Goal: Ask a question: Seek information or help from site administrators or community

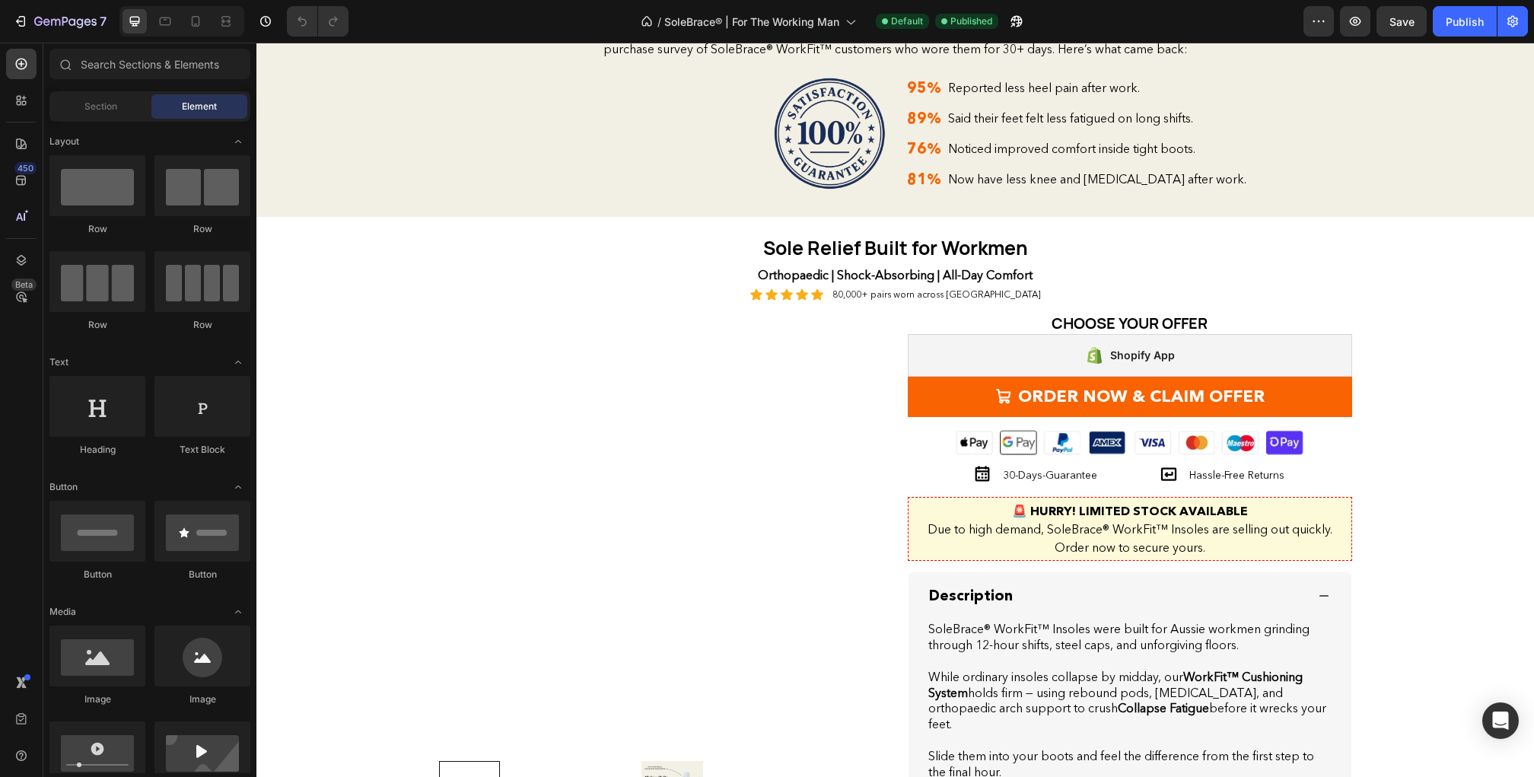
scroll to position [1997, 0]
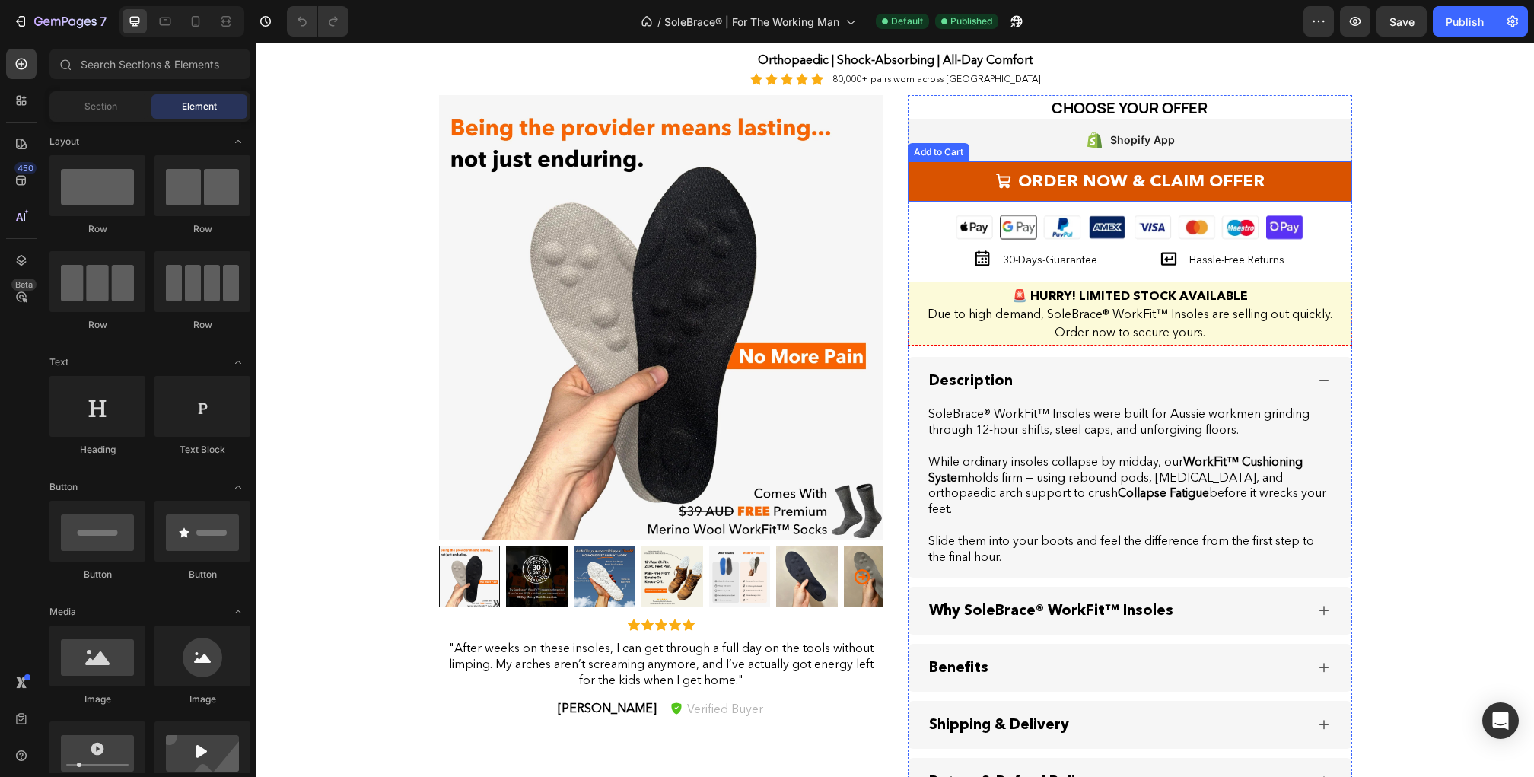
click at [994, 181] on button "ORDER NOW & CLAIM OFFER" at bounding box center [1130, 181] width 444 height 40
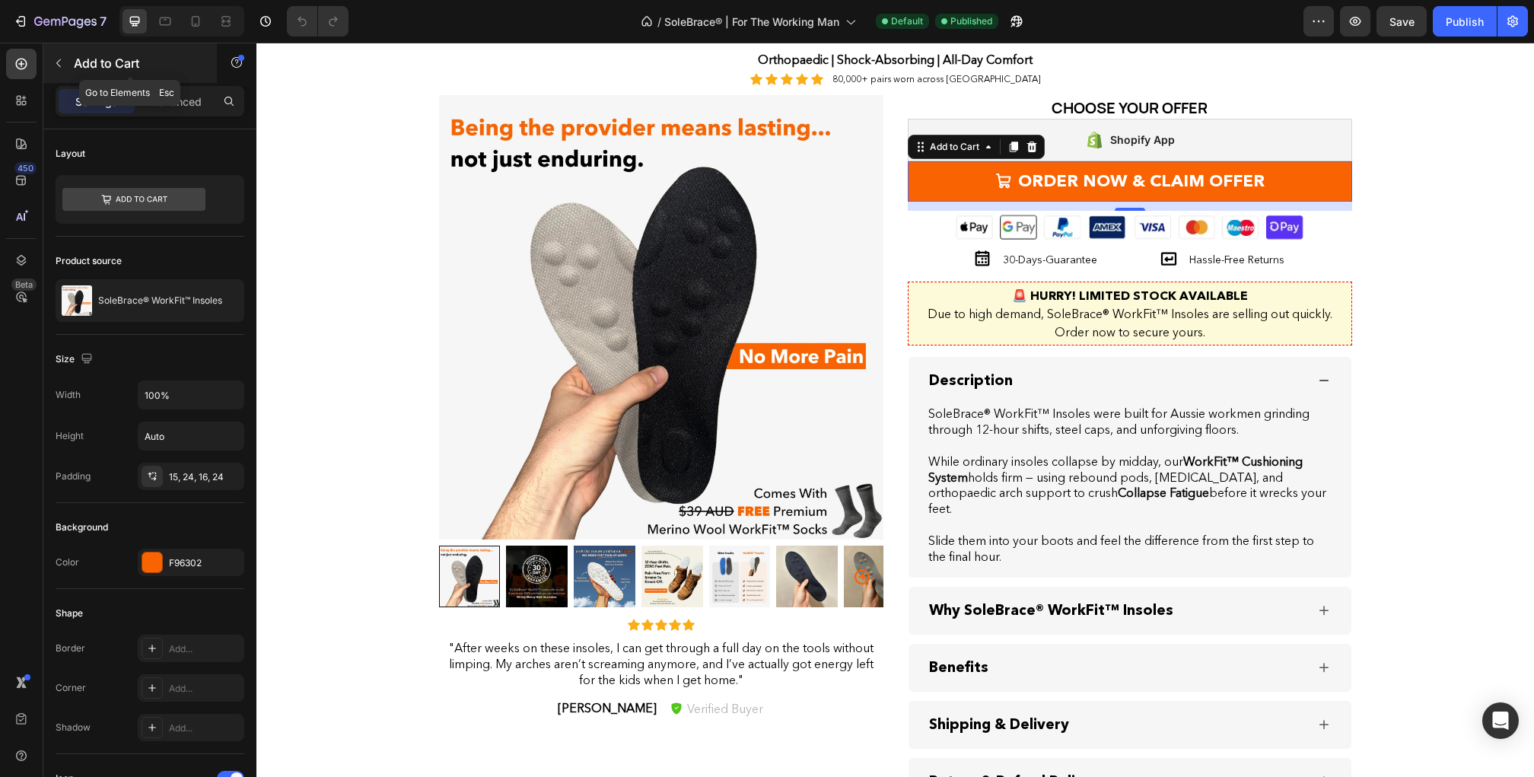
click at [59, 62] on icon "button" at bounding box center [59, 63] width 12 height 12
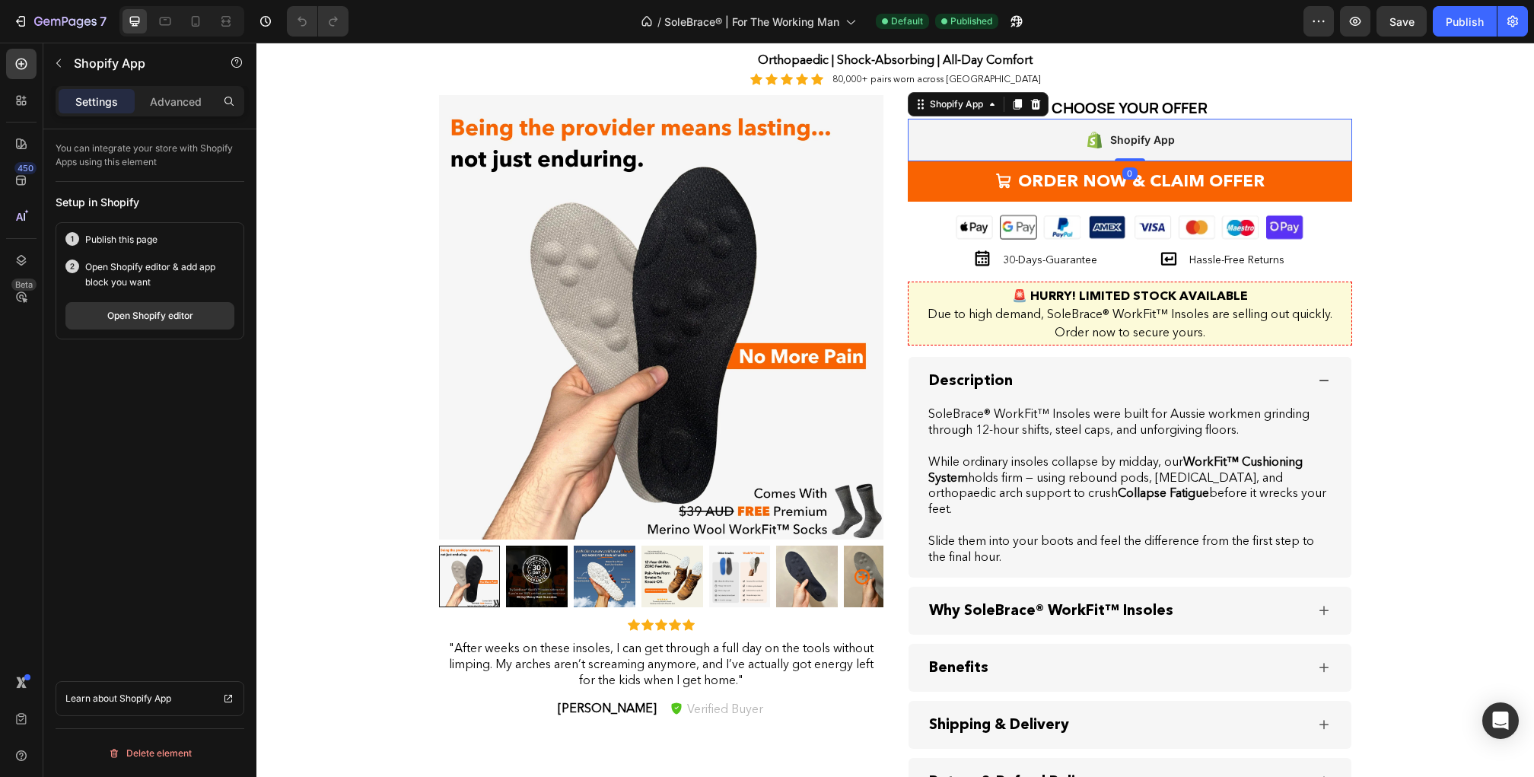
click at [1034, 135] on div "Shopify App" at bounding box center [1130, 140] width 444 height 43
click at [954, 99] on div "Shopify App" at bounding box center [956, 104] width 59 height 14
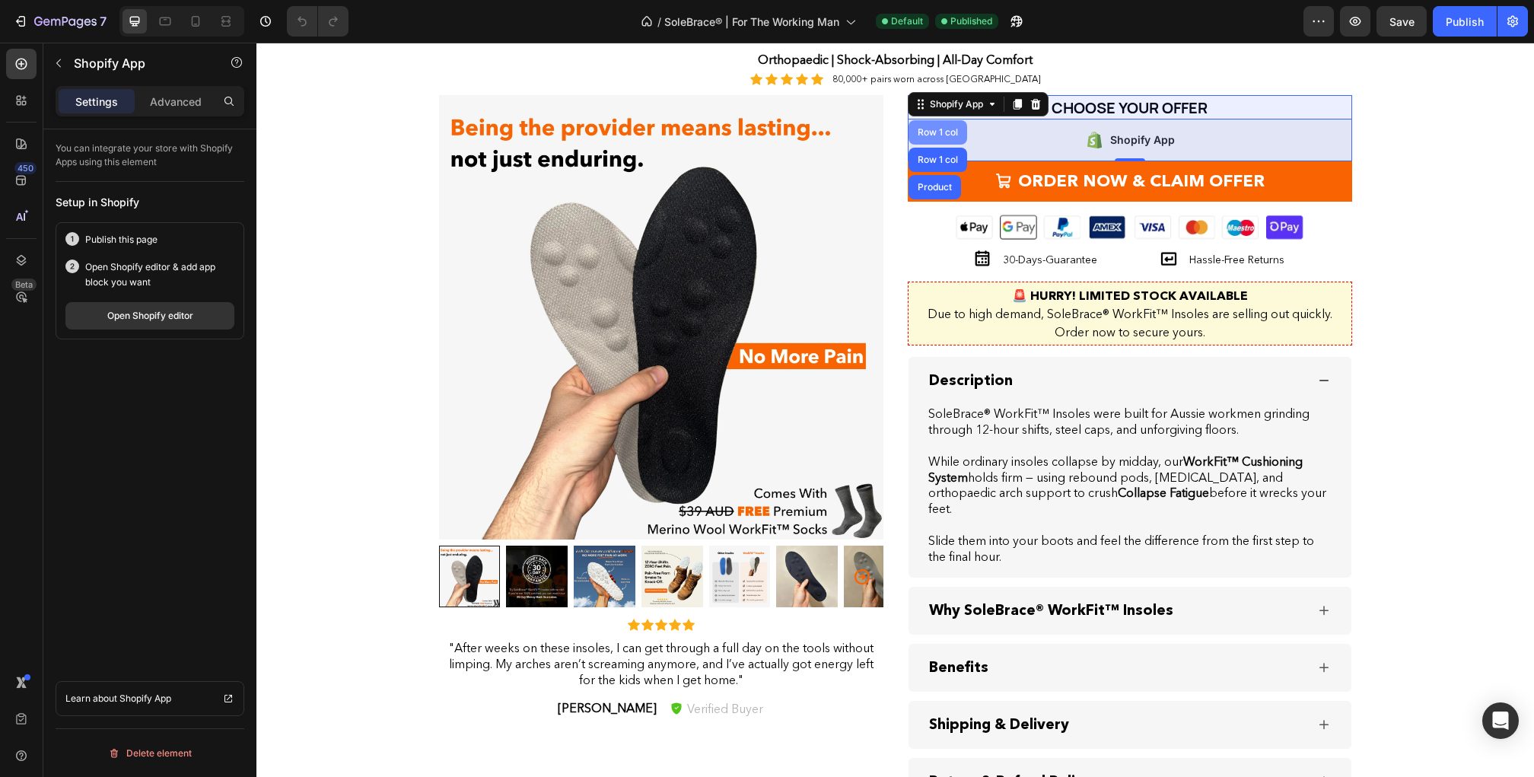
click at [944, 127] on div "Row 1 col" at bounding box center [938, 132] width 59 height 24
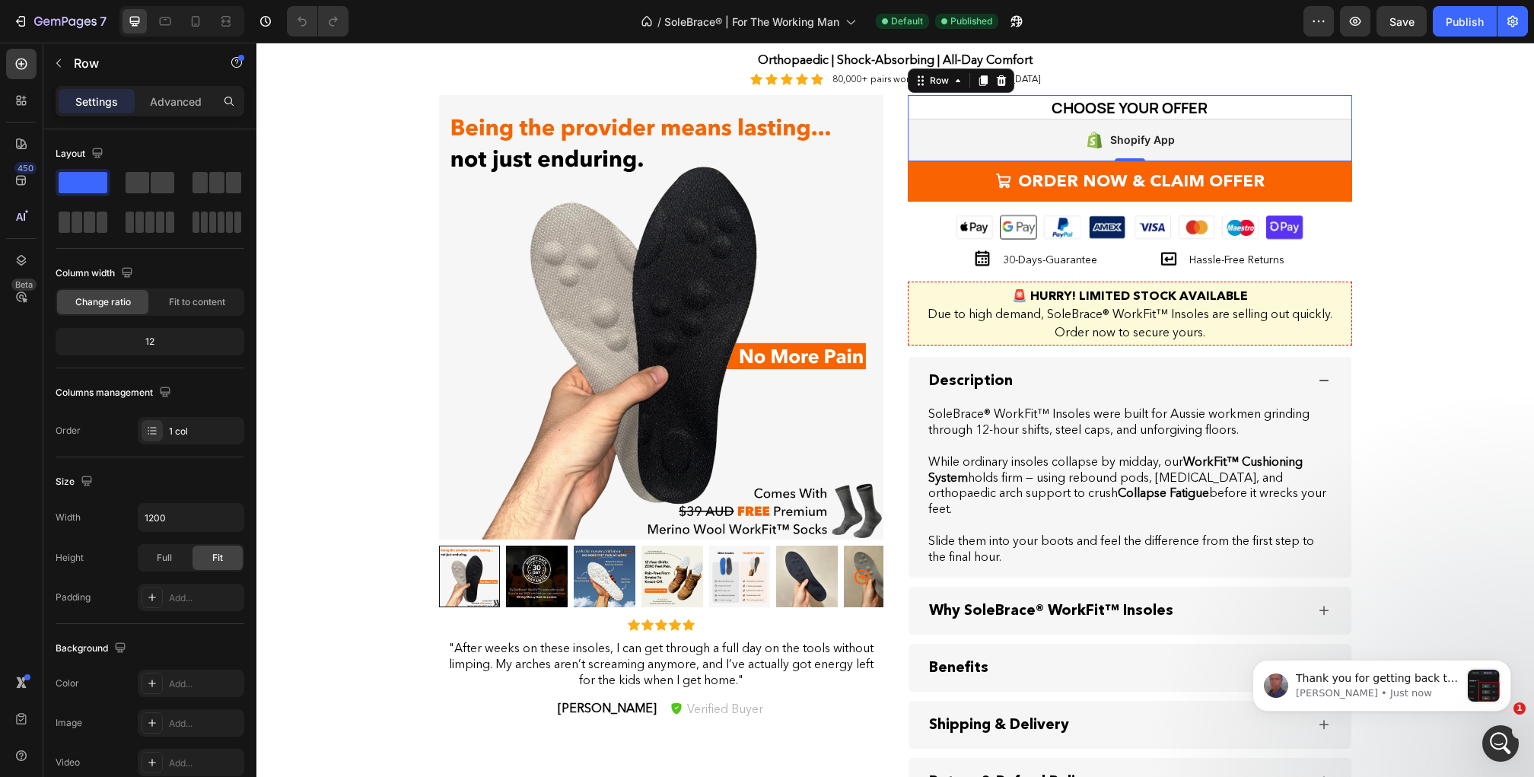
scroll to position [0, 0]
click at [1440, 692] on p "Jay • Just now" at bounding box center [1378, 694] width 164 height 14
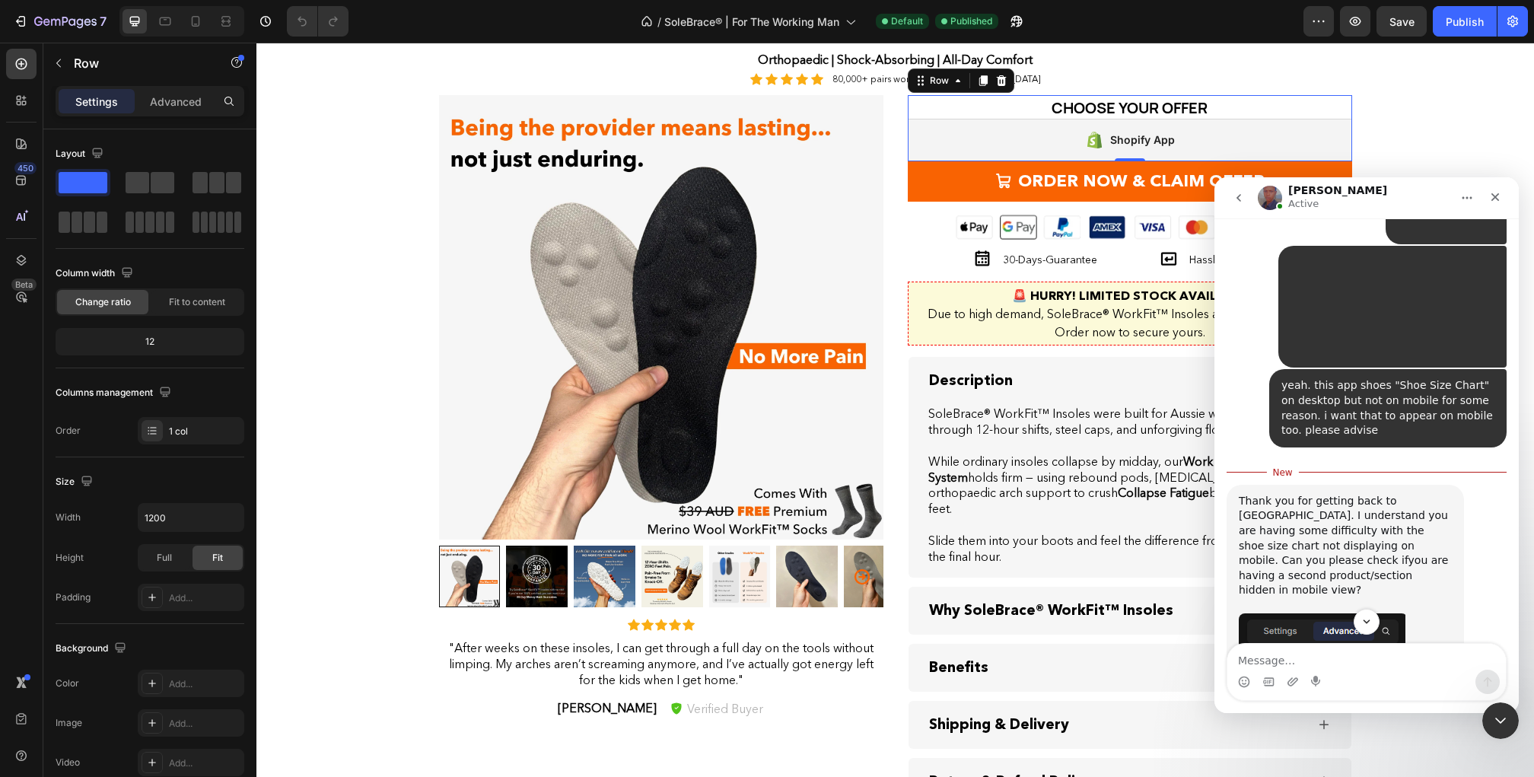
scroll to position [1435, 0]
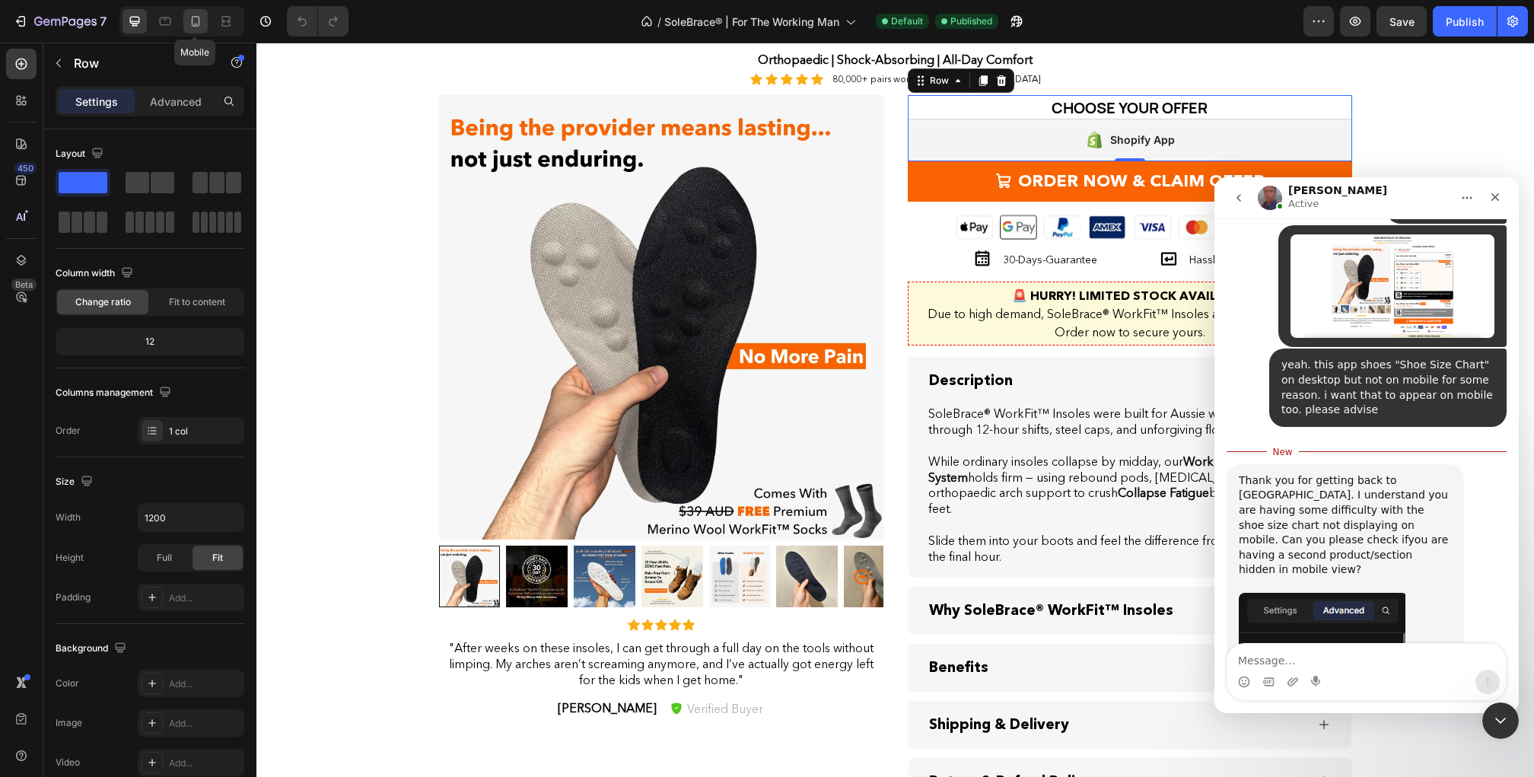
click at [188, 21] on icon at bounding box center [195, 21] width 15 height 15
type input "100%"
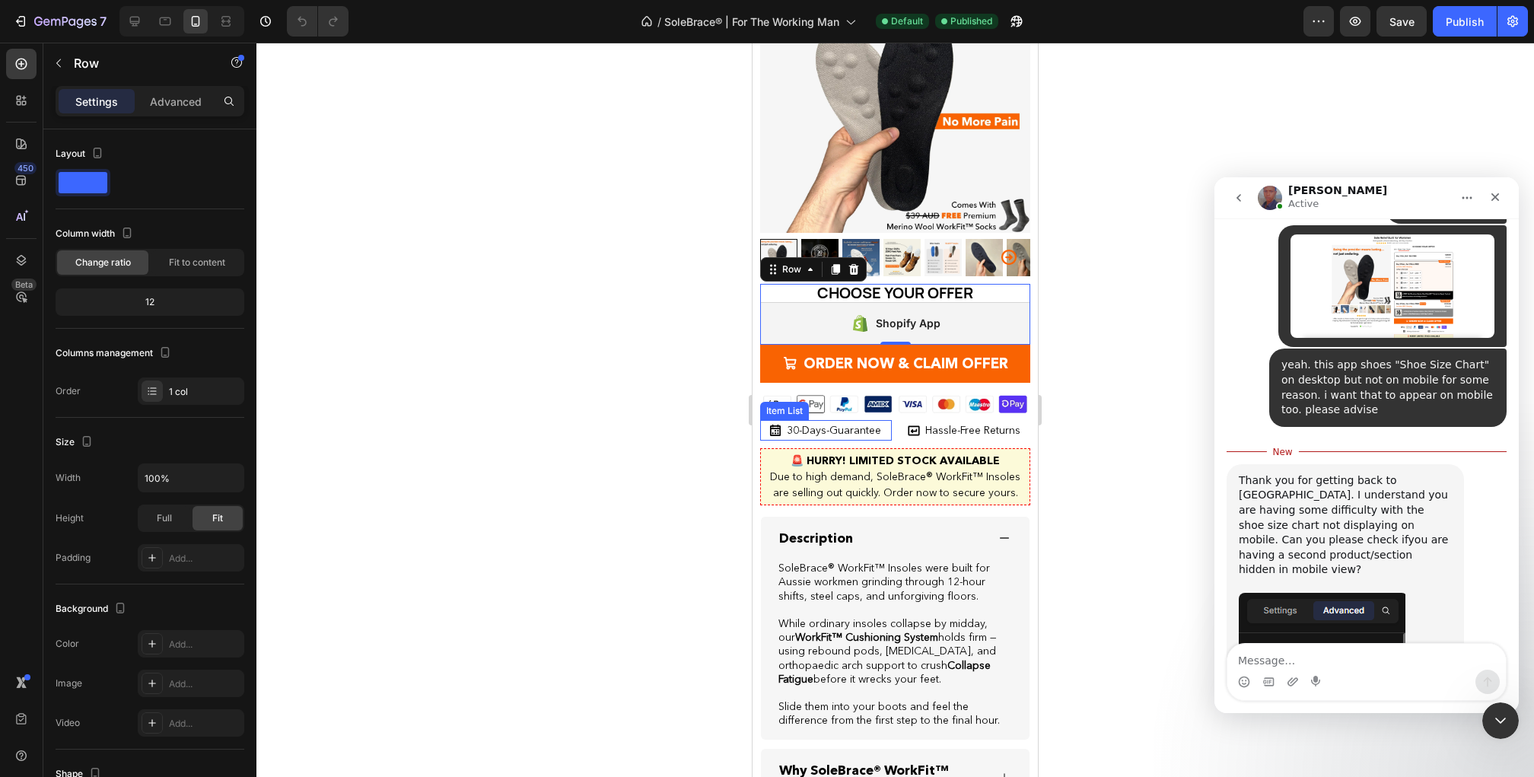
scroll to position [2713, 0]
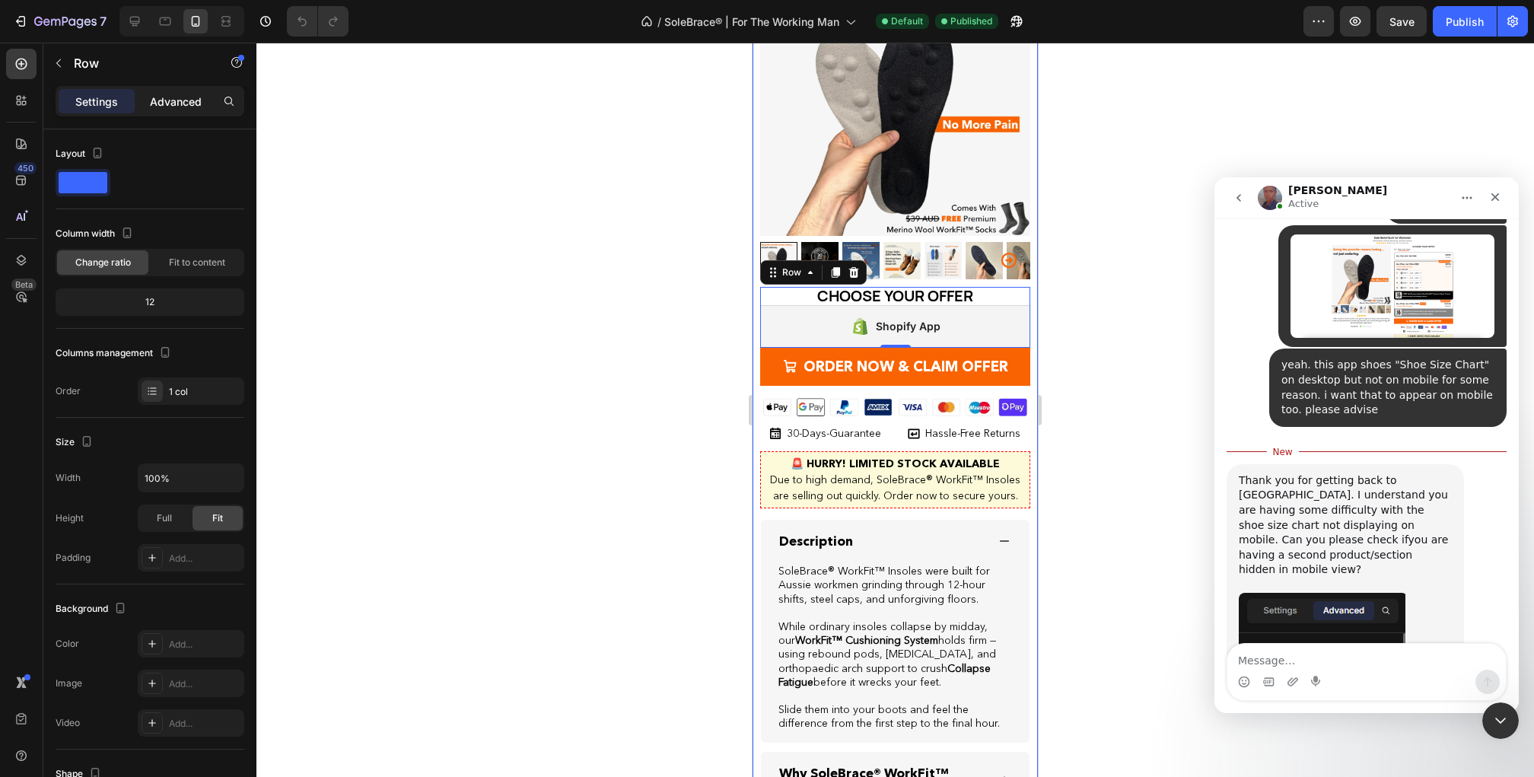
click at [157, 100] on p "Advanced" at bounding box center [176, 102] width 52 height 16
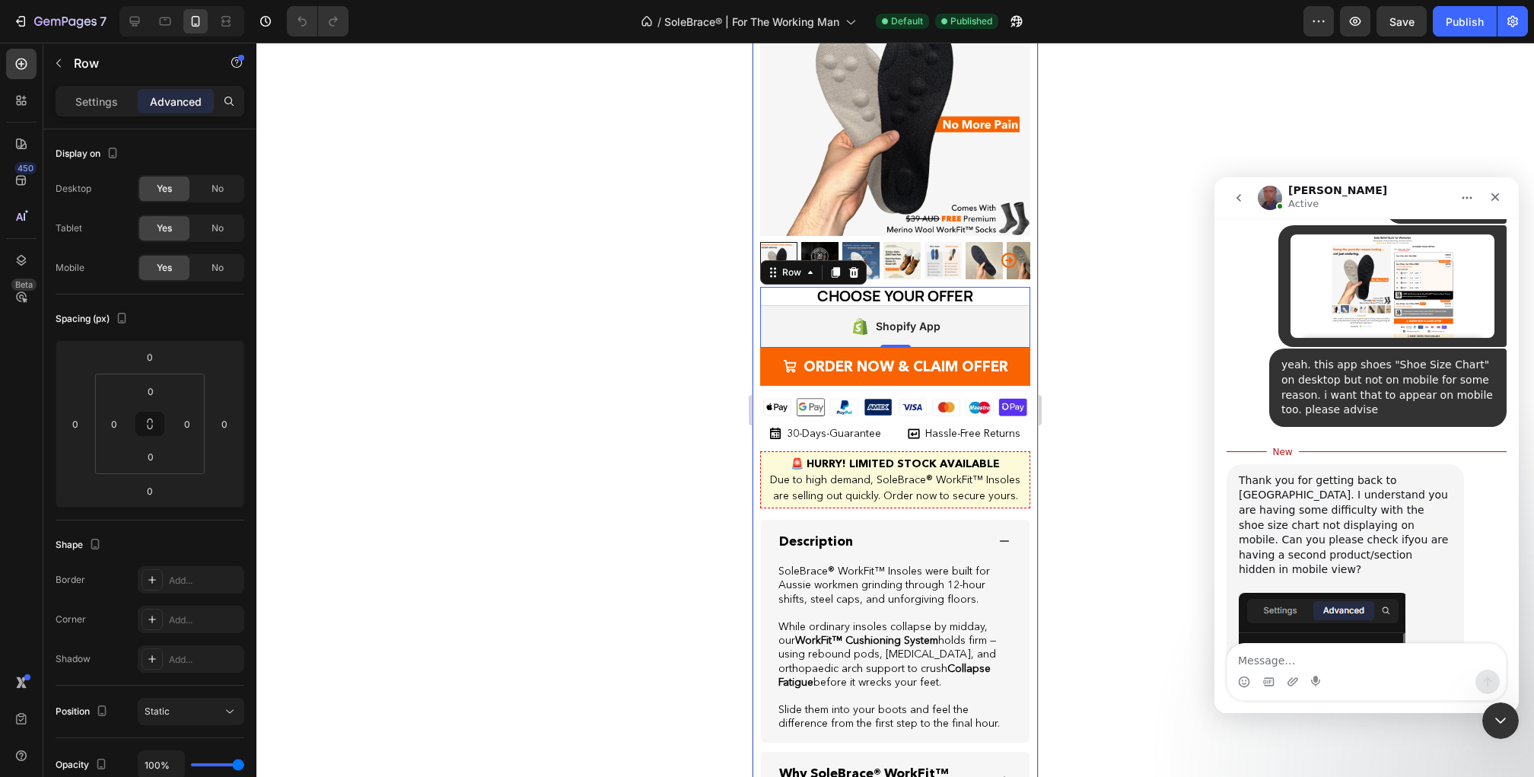
click at [1334, 593] on img "Jay says…" at bounding box center [1323, 679] width 169 height 172
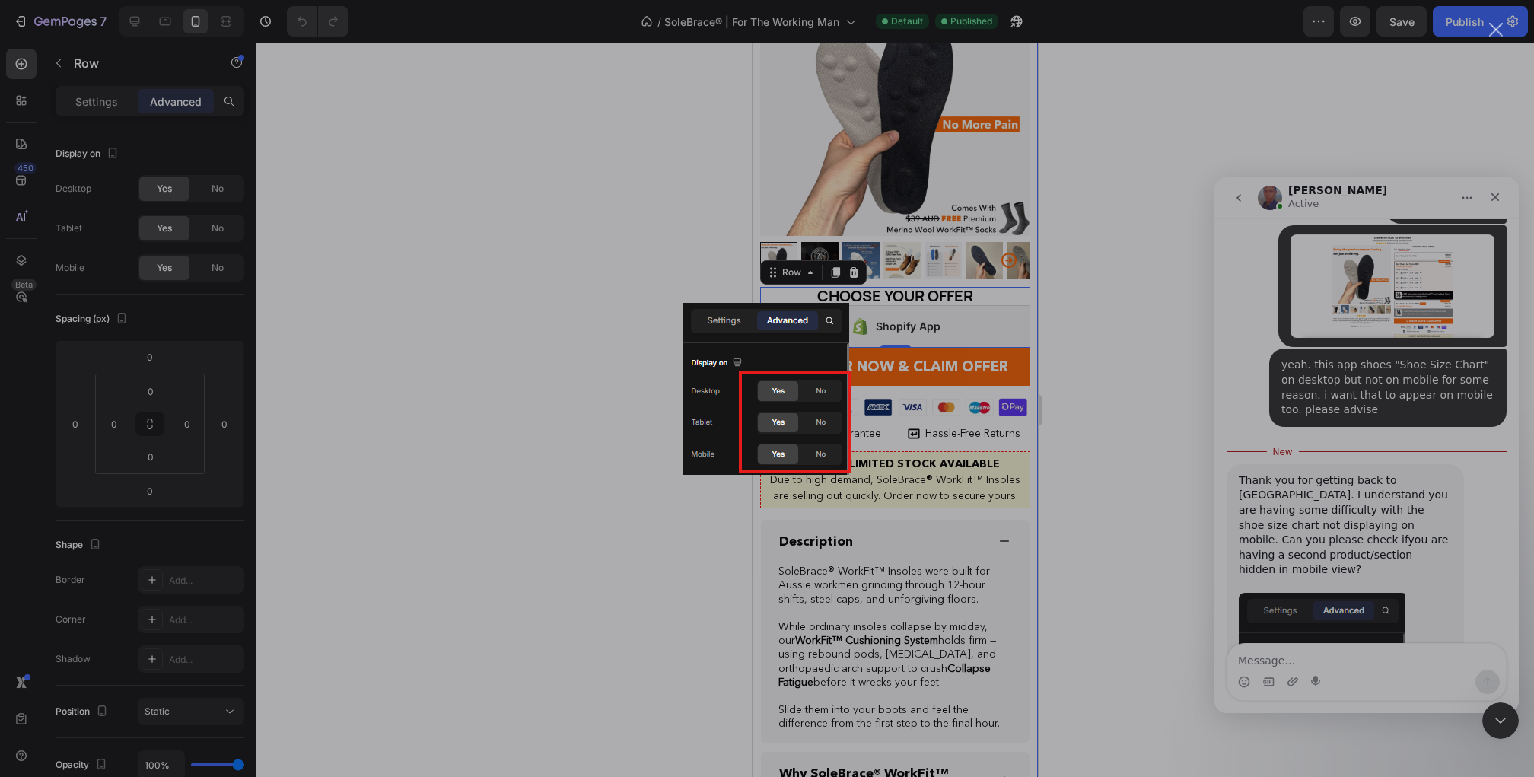
click at [1334, 530] on div "Intercom messenger" at bounding box center [767, 388] width 1534 height 777
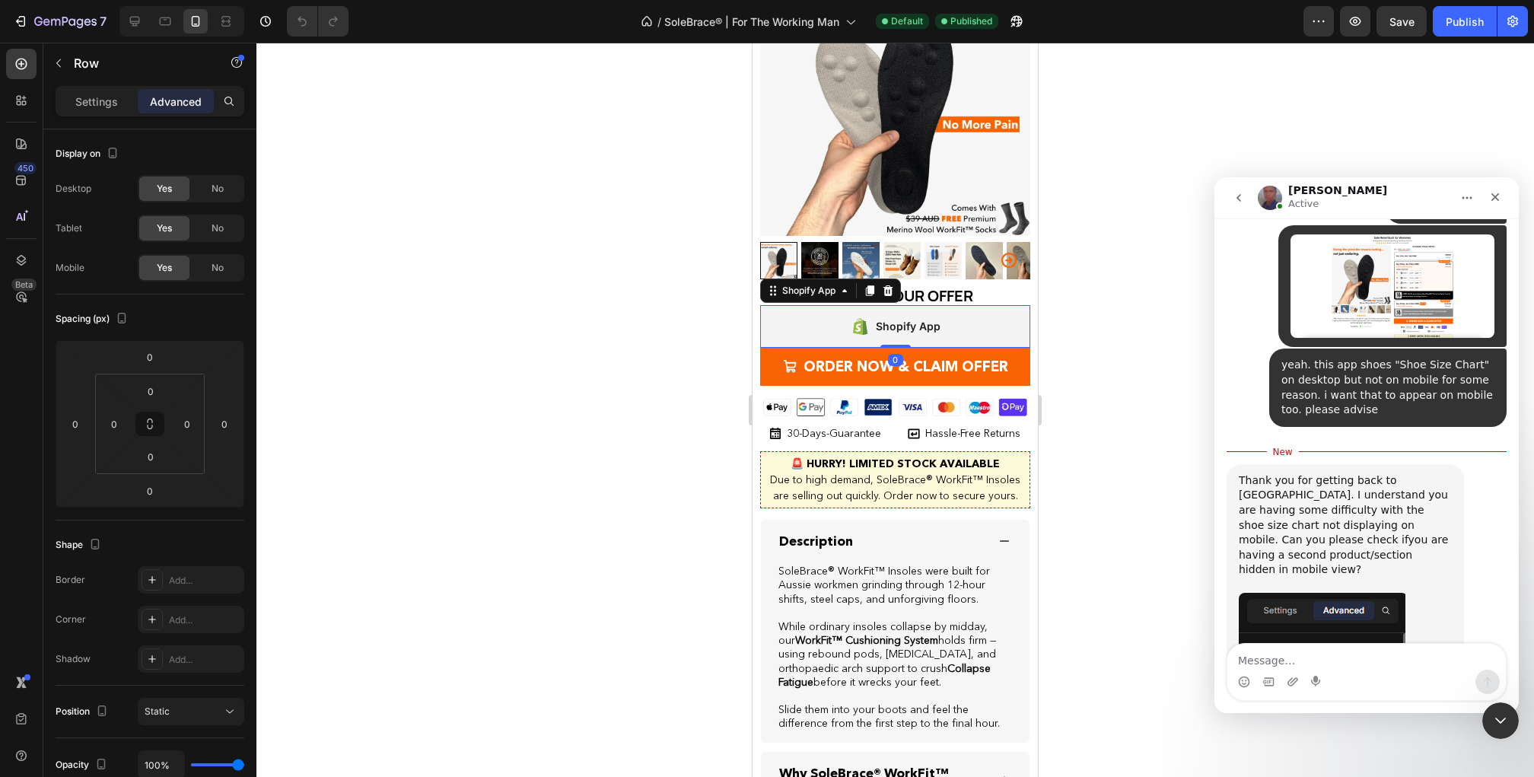
click at [967, 305] on div "Shopify App" at bounding box center [895, 326] width 270 height 43
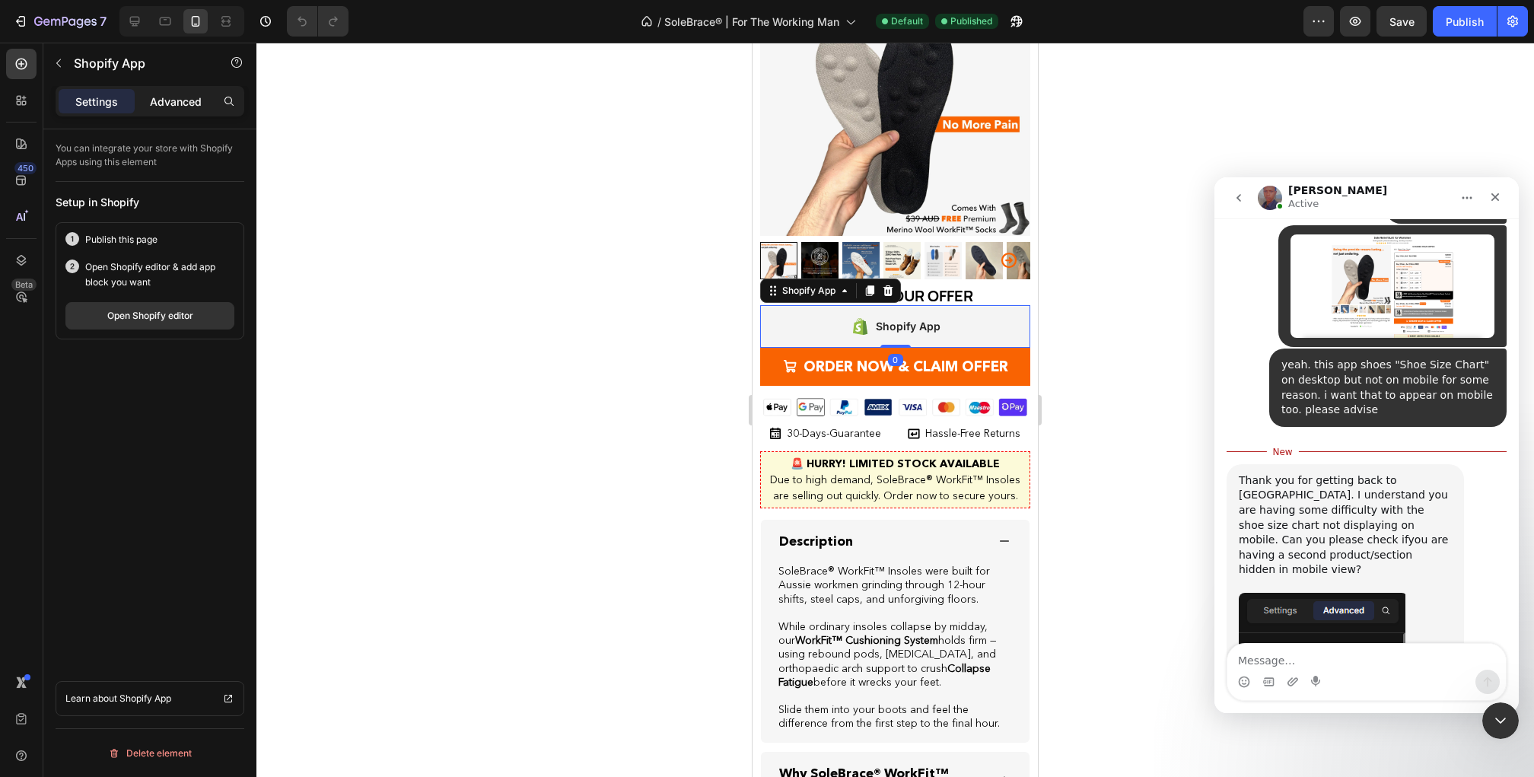
click at [198, 98] on p "Advanced" at bounding box center [176, 102] width 52 height 16
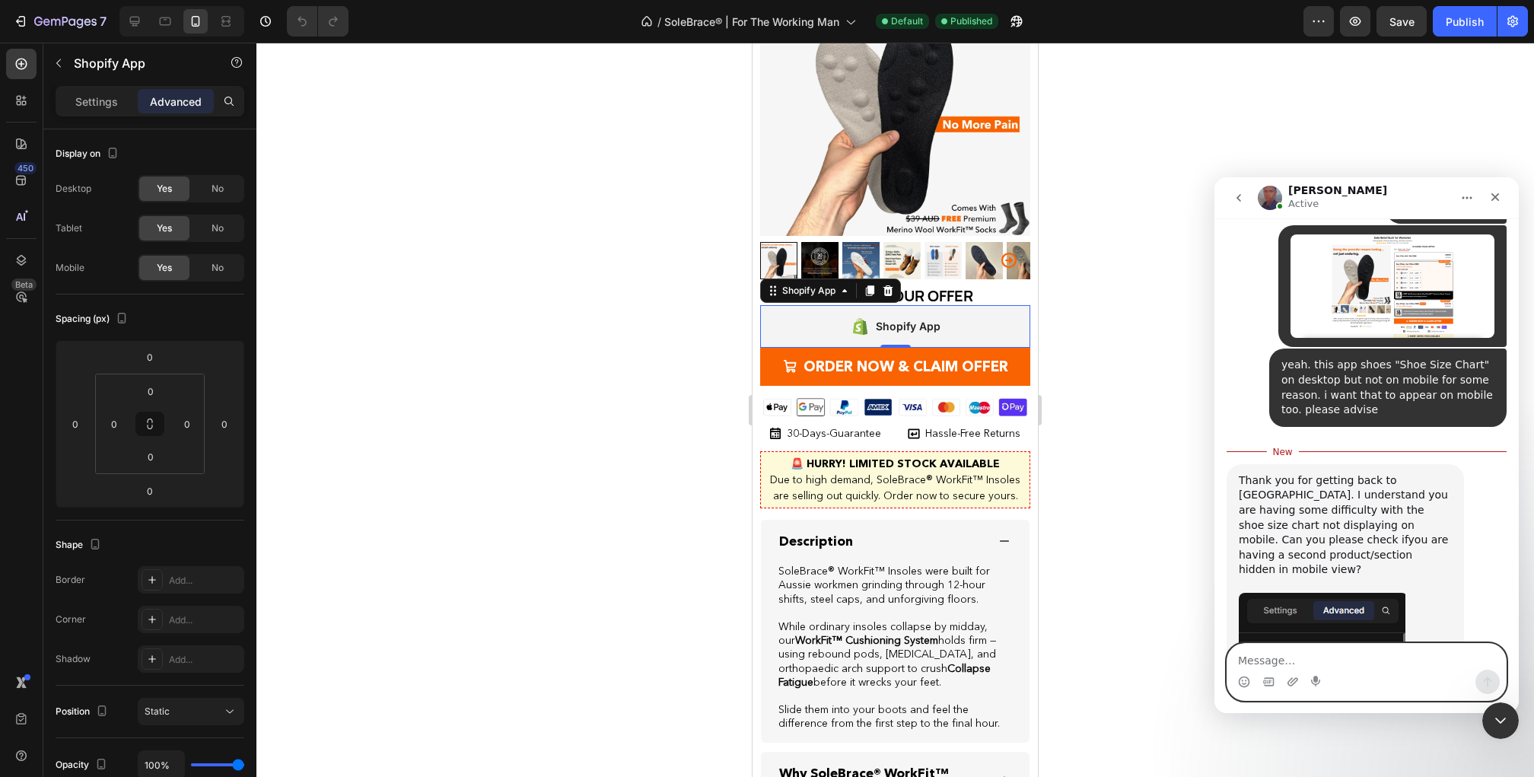
click at [1290, 661] on textarea "Message…" at bounding box center [1367, 657] width 279 height 26
type textarea "which section is that?"
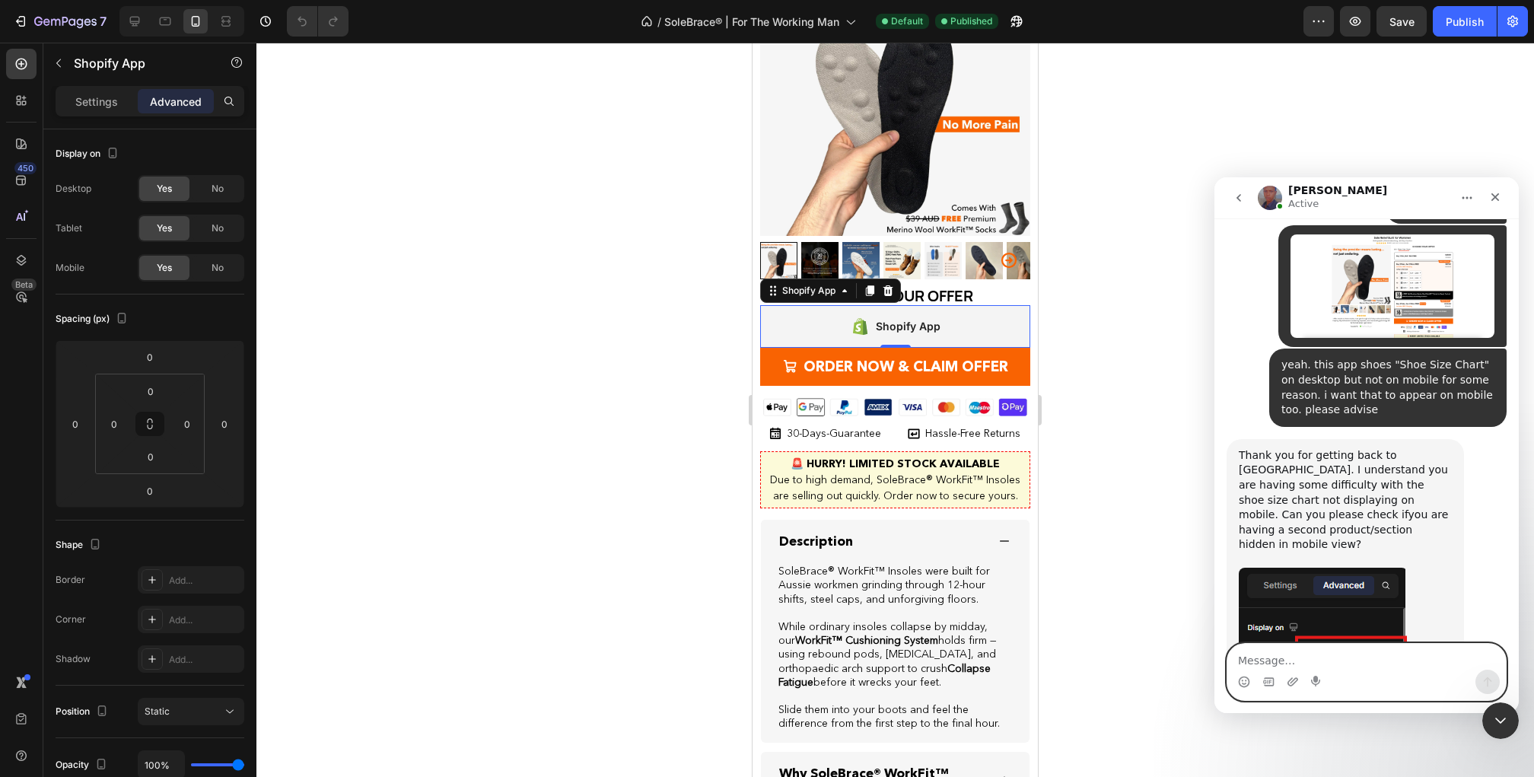
scroll to position [1455, 0]
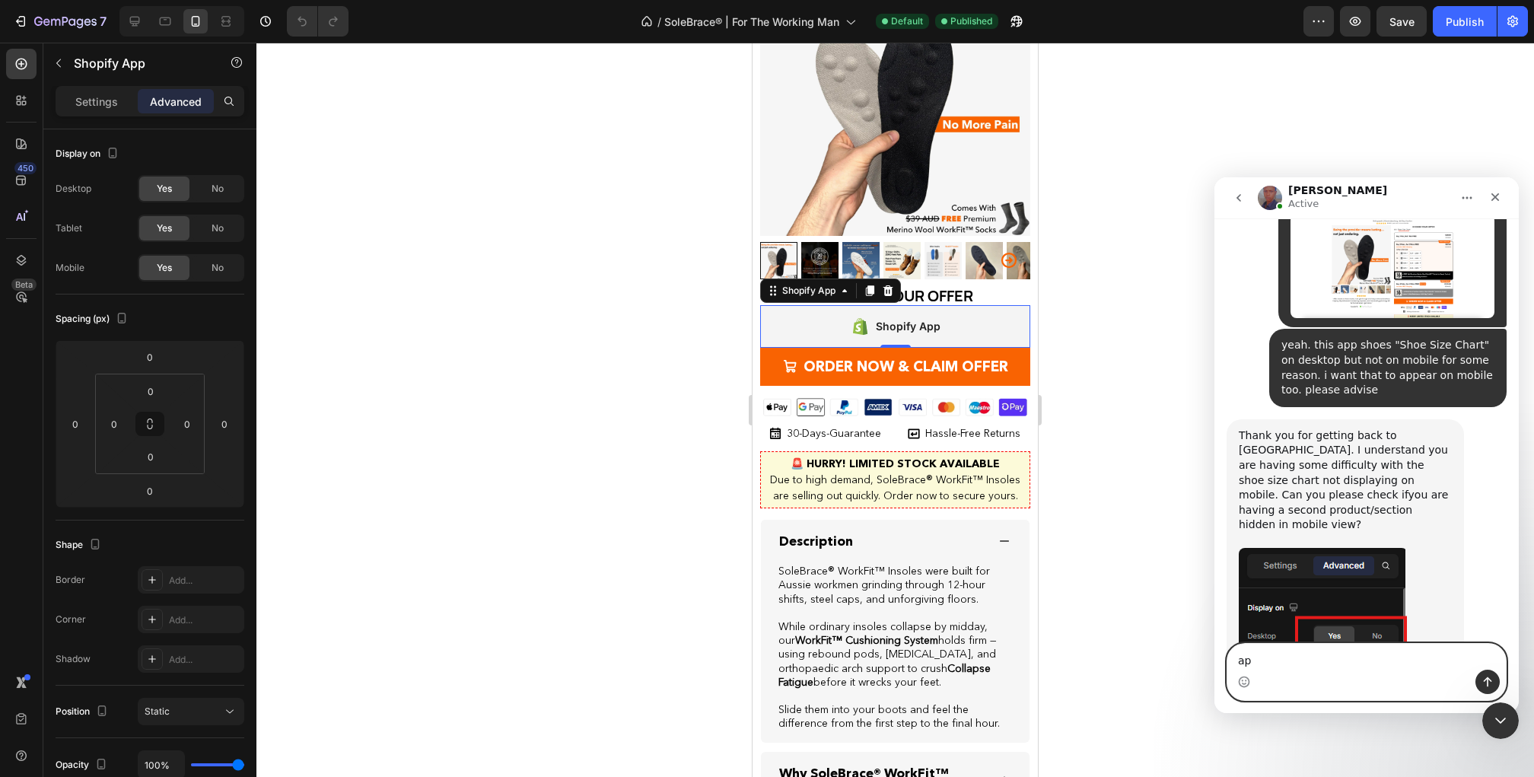
type textarea "a"
type textarea "shopify app?"
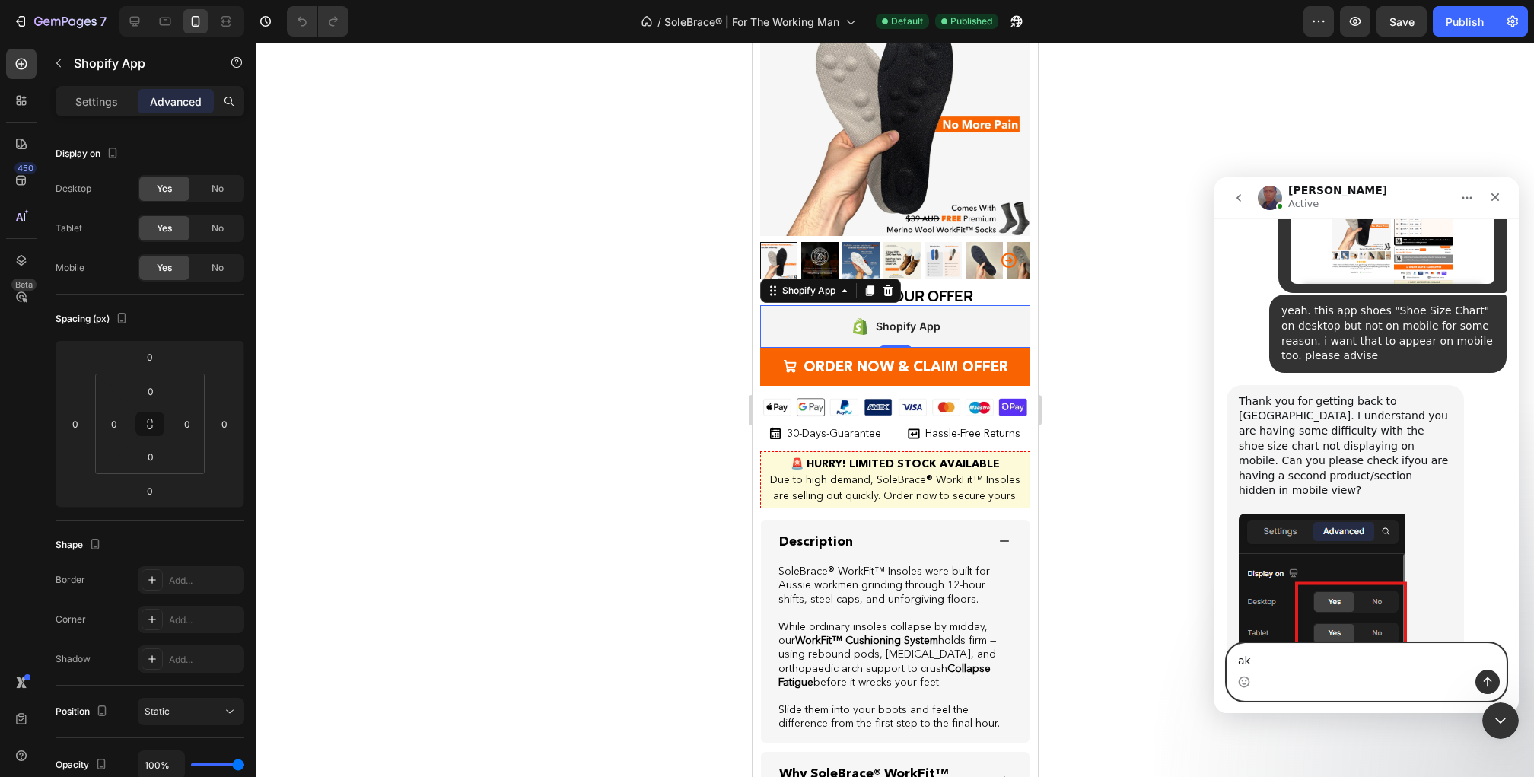
type textarea "a"
type textarea "nothing is hidden"
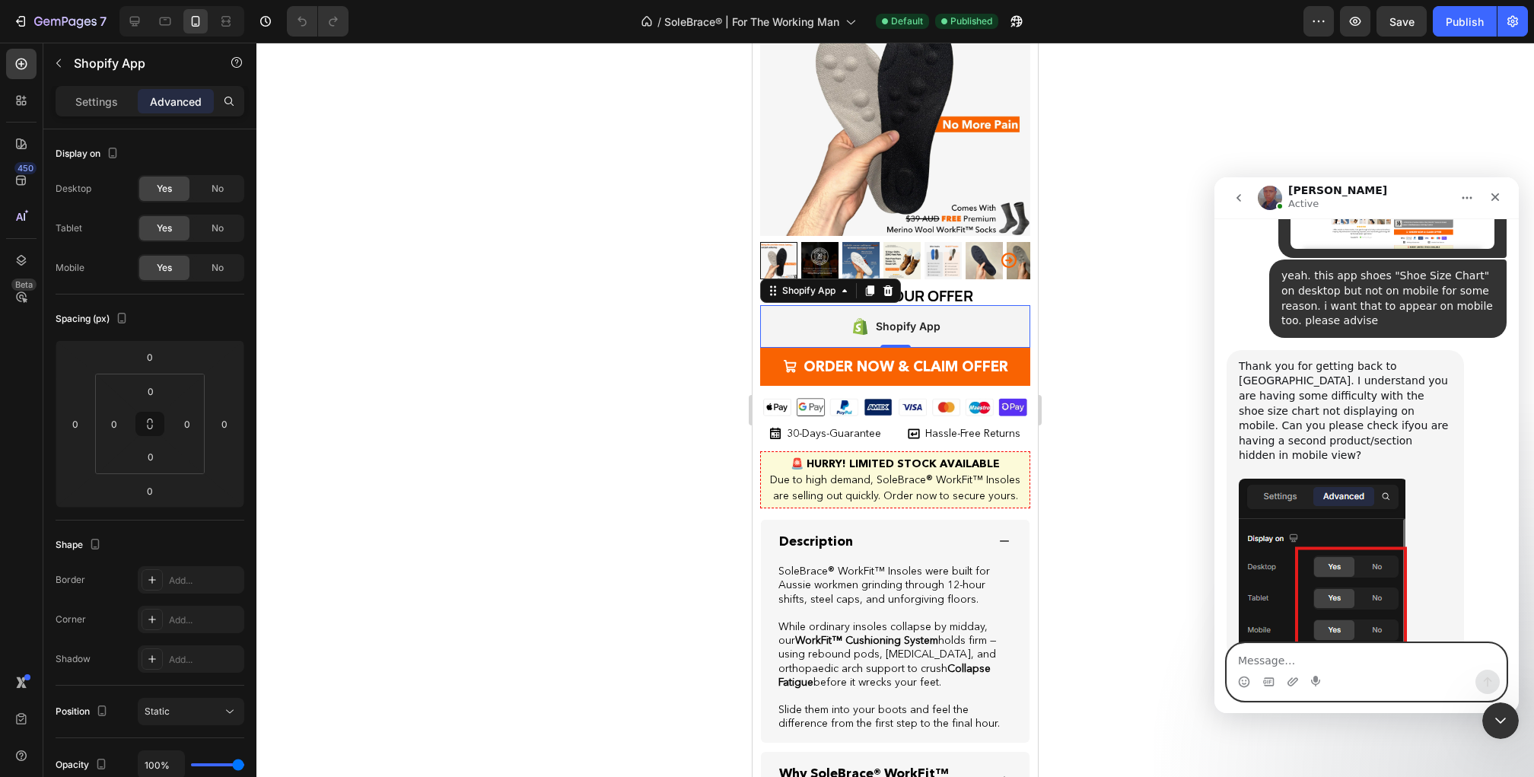
click at [1349, 665] on textarea "Message…" at bounding box center [1367, 657] width 279 height 26
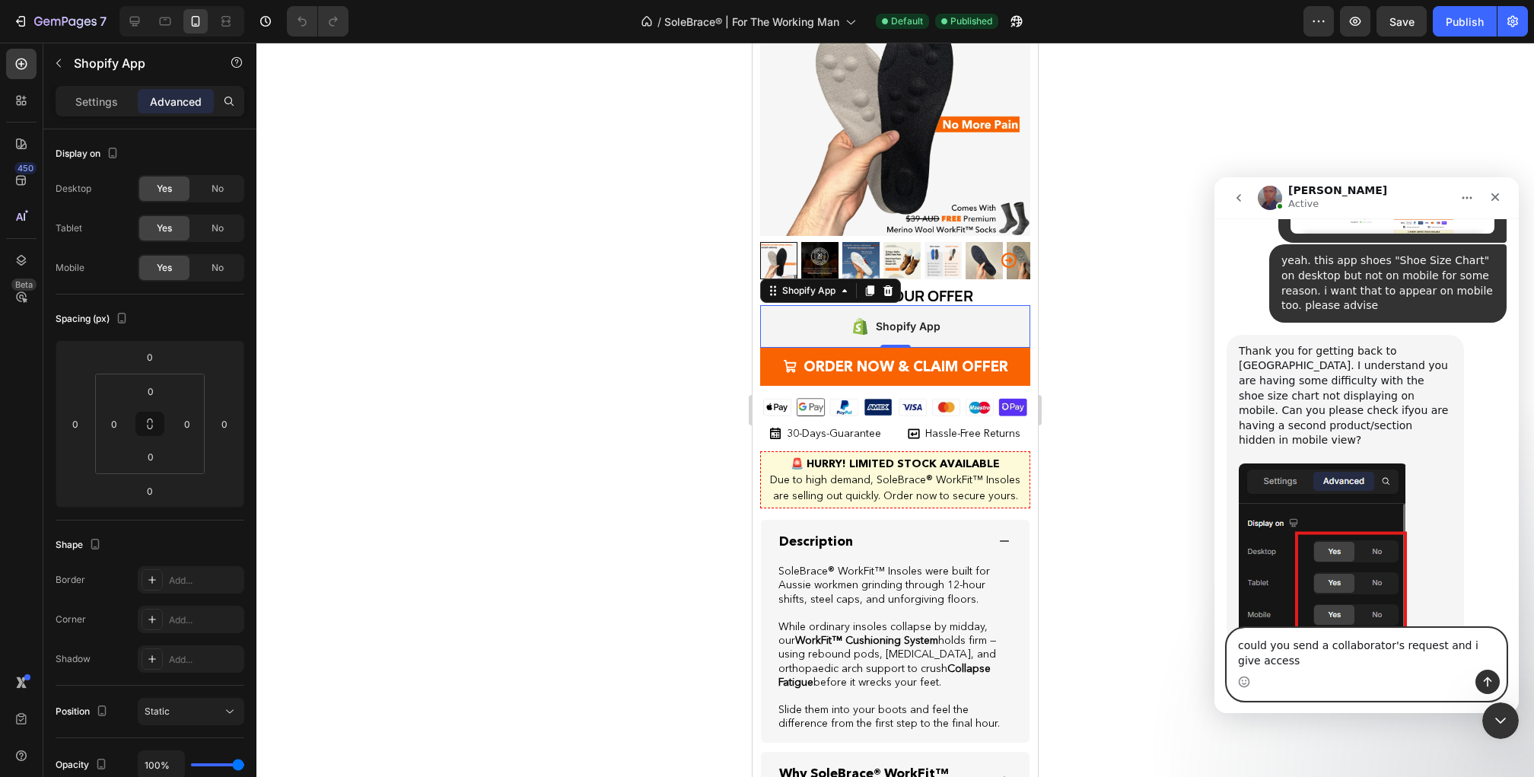
type textarea "could you send a collaborator's request and i give access?"
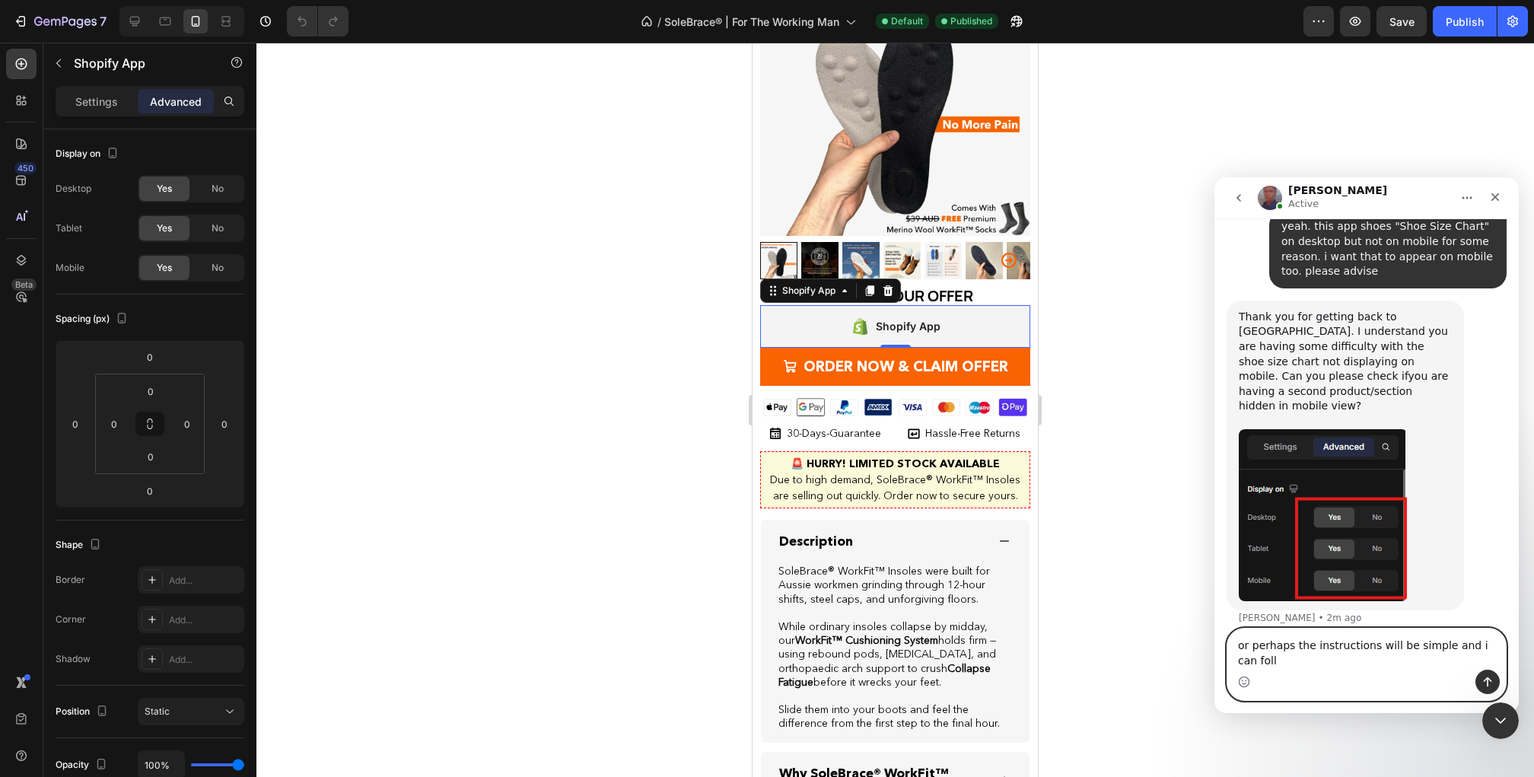
scroll to position [1589, 0]
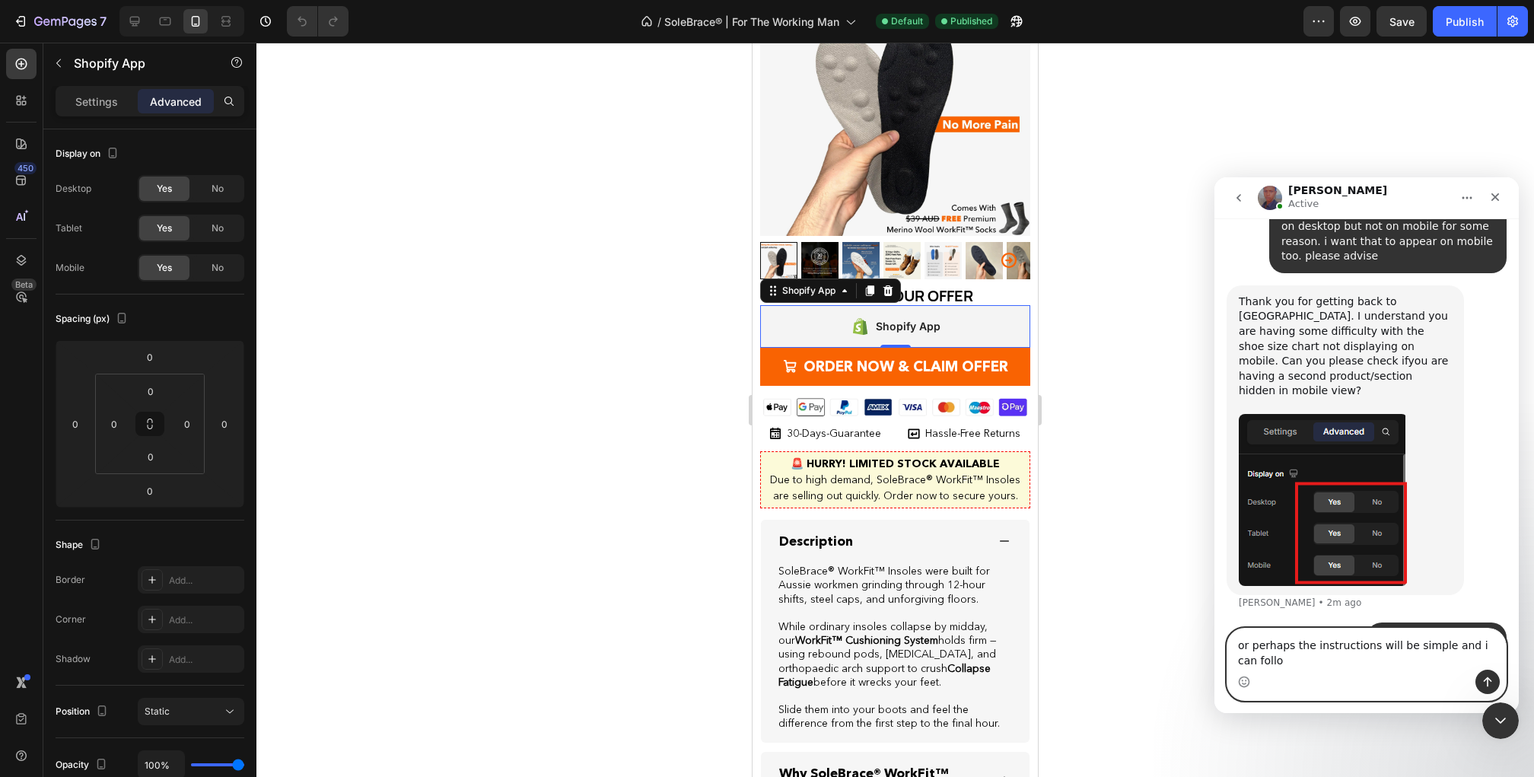
type textarea "or perhaps the instructions will be simple and i can folloe"
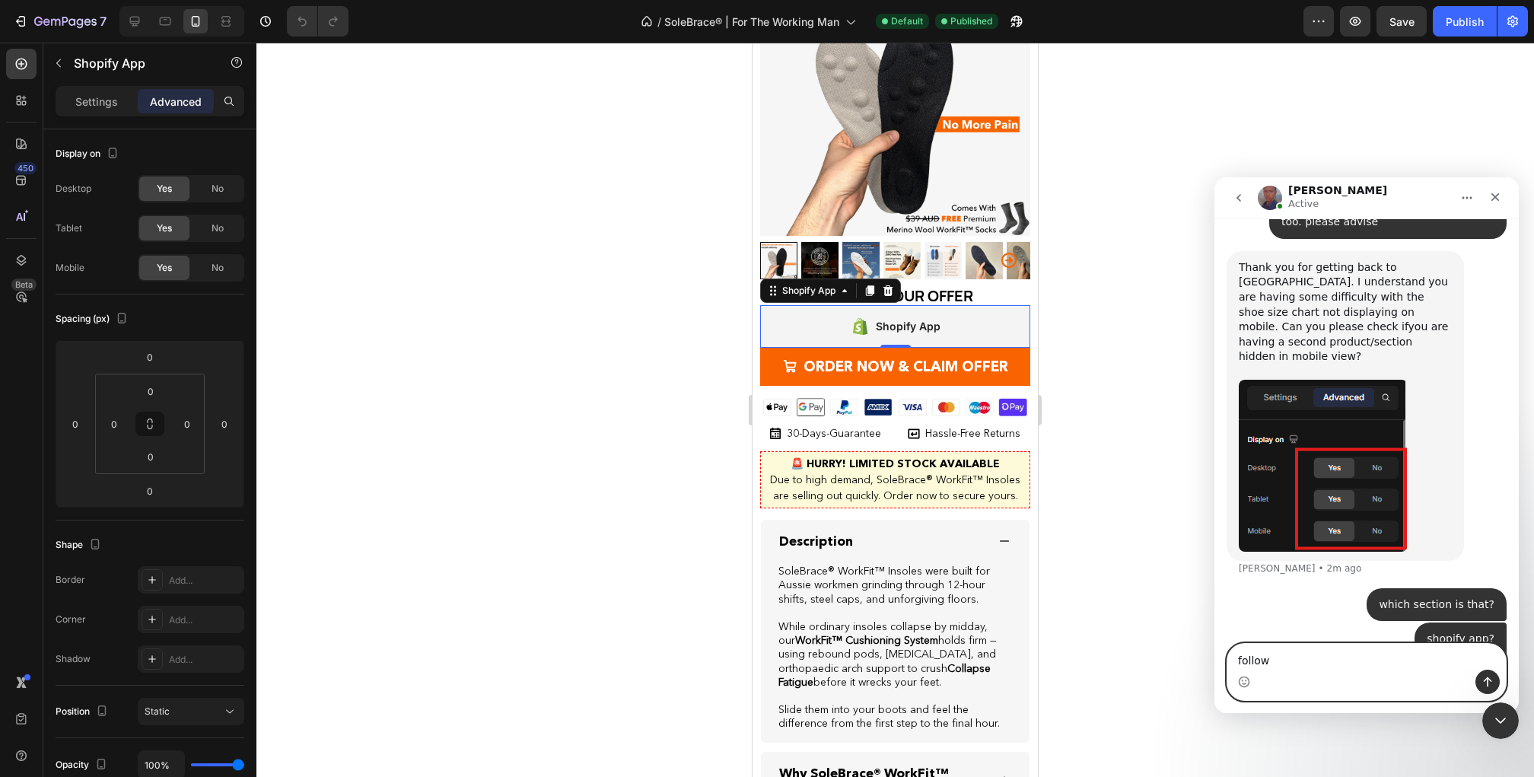
type textarea "follow*"
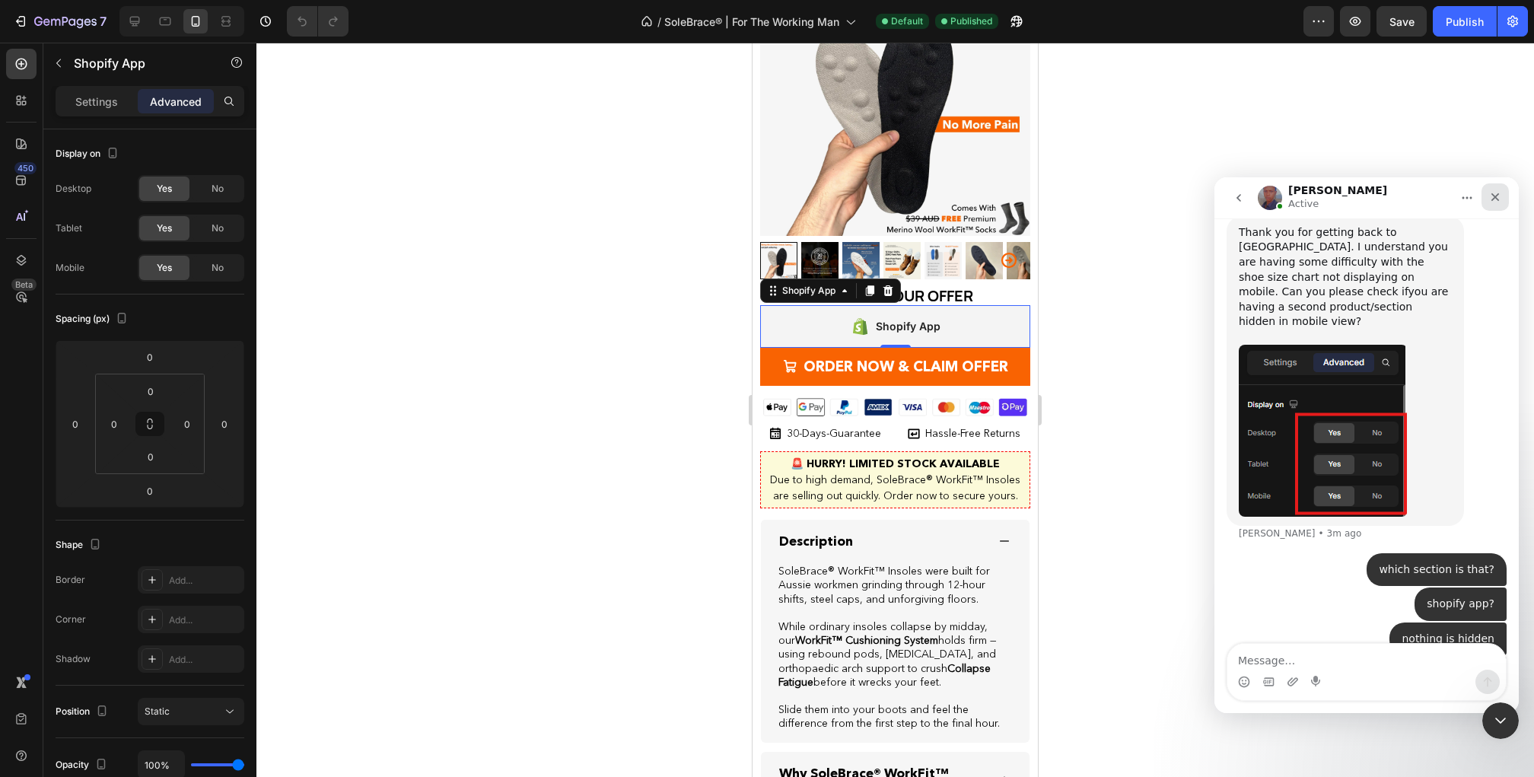
click at [1494, 199] on icon "Close" at bounding box center [1495, 197] width 12 height 12
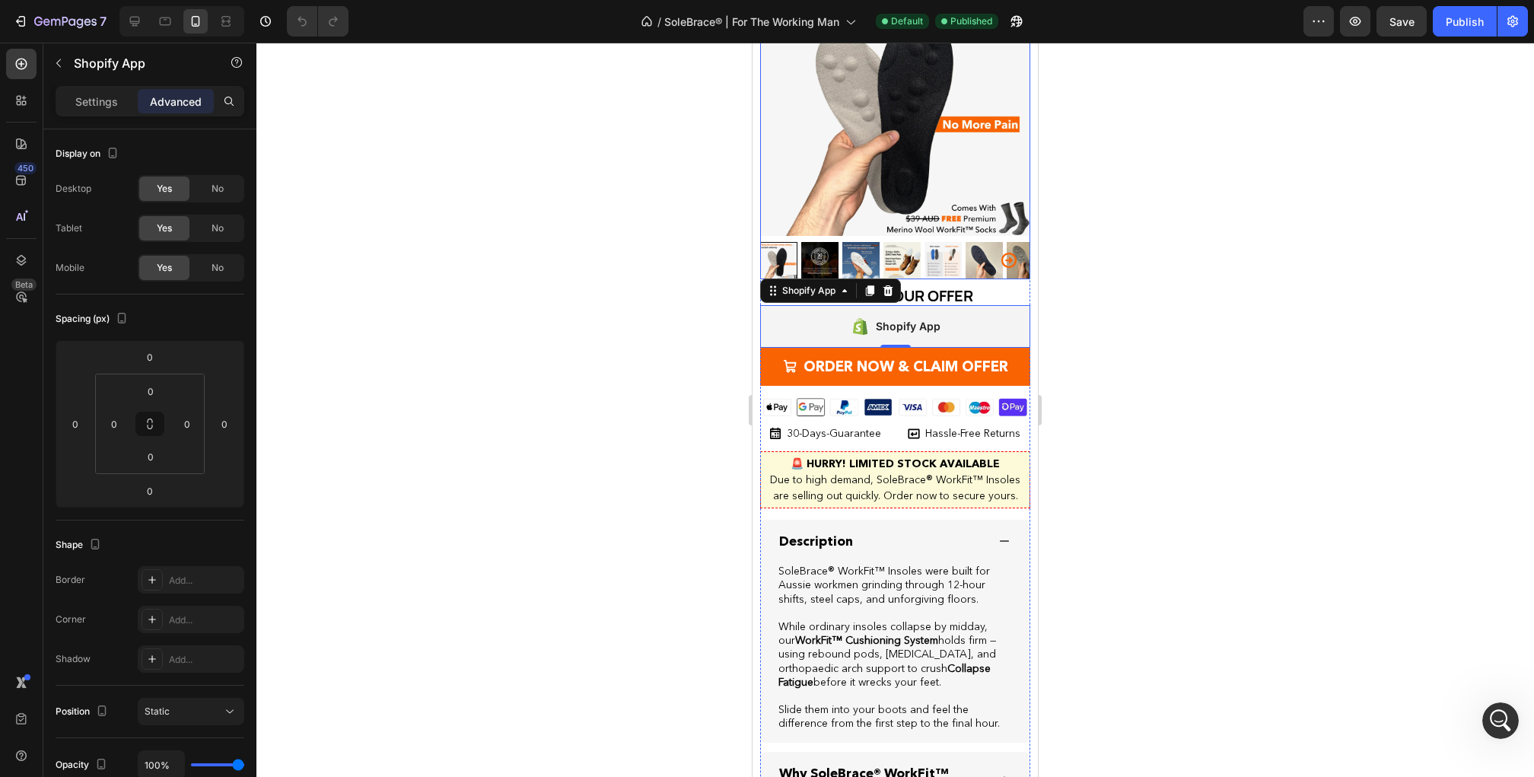
click at [1147, 162] on div at bounding box center [895, 410] width 1278 height 734
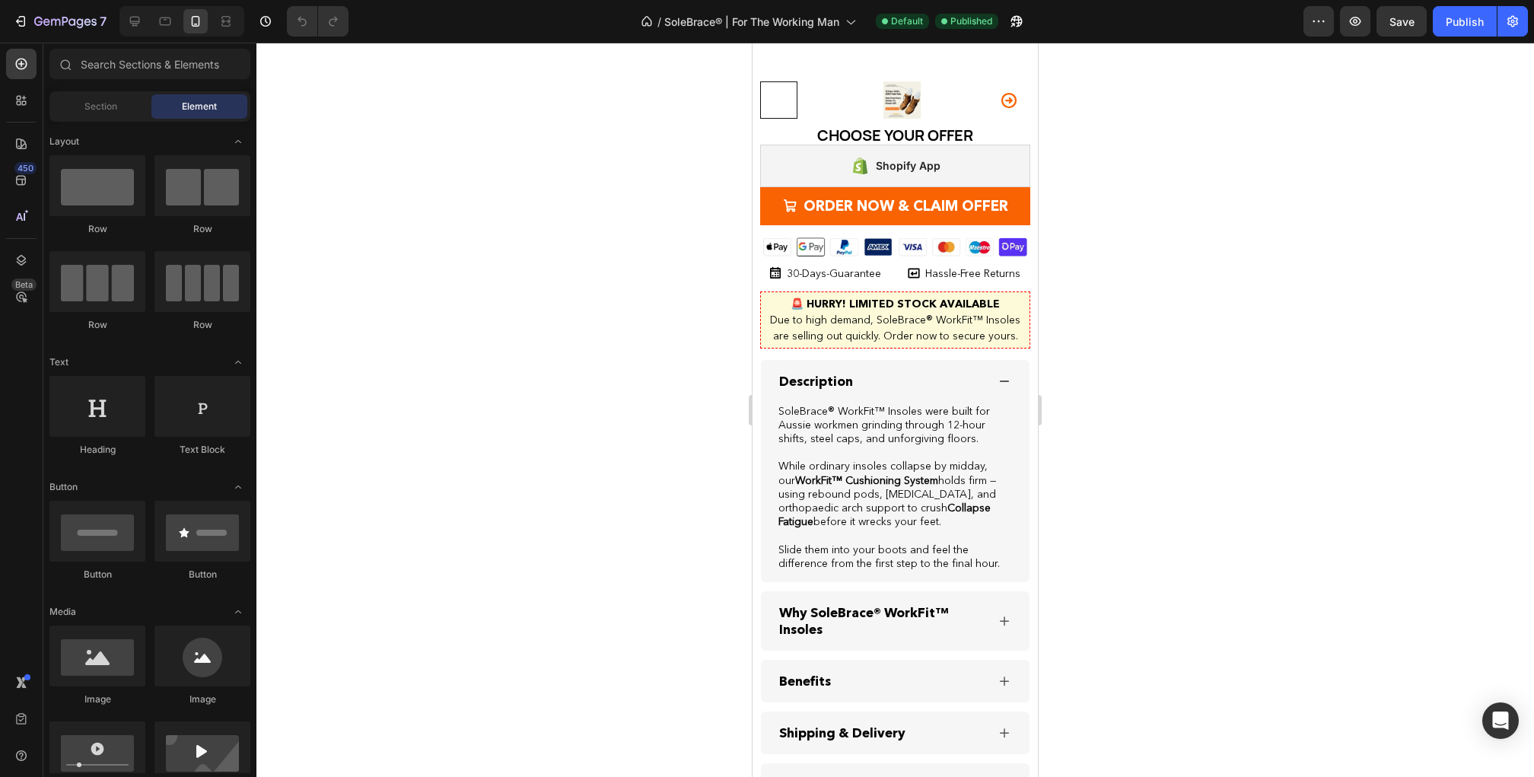
scroll to position [3167, 0]
